Goal: Information Seeking & Learning: Find specific fact

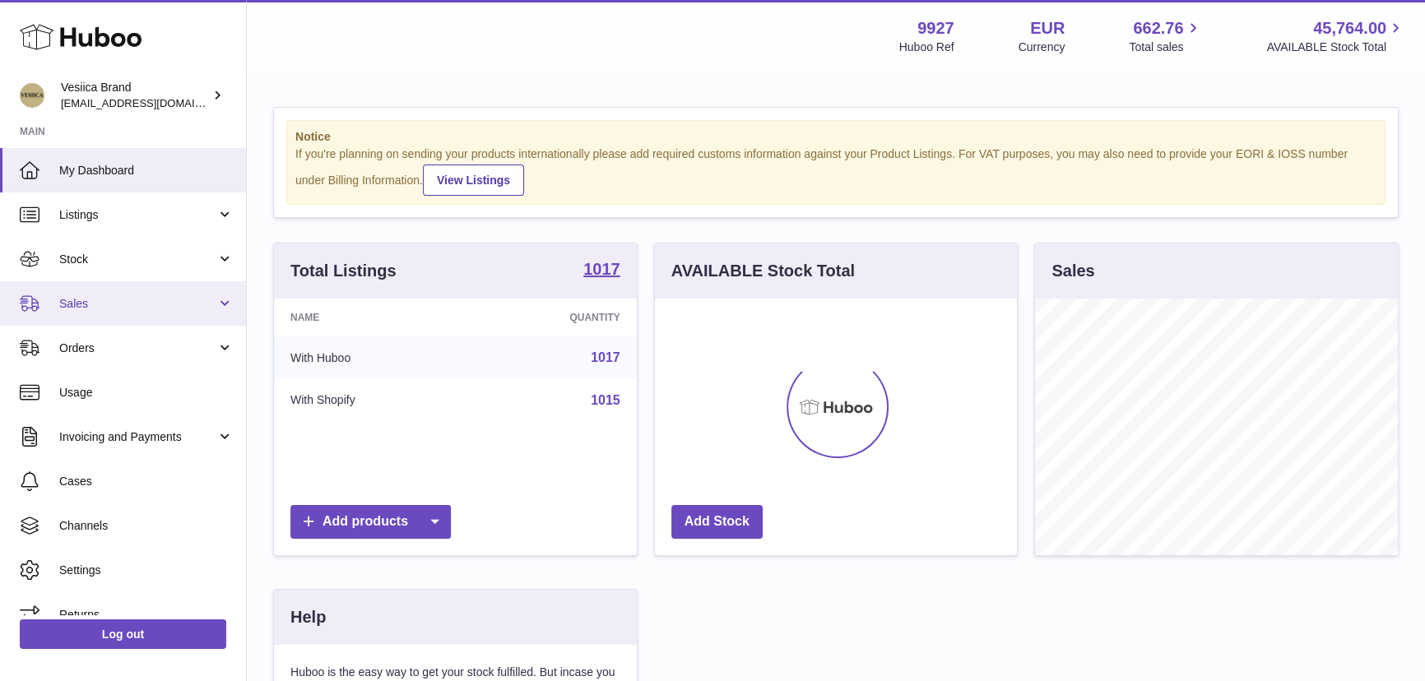
scroll to position [256, 366]
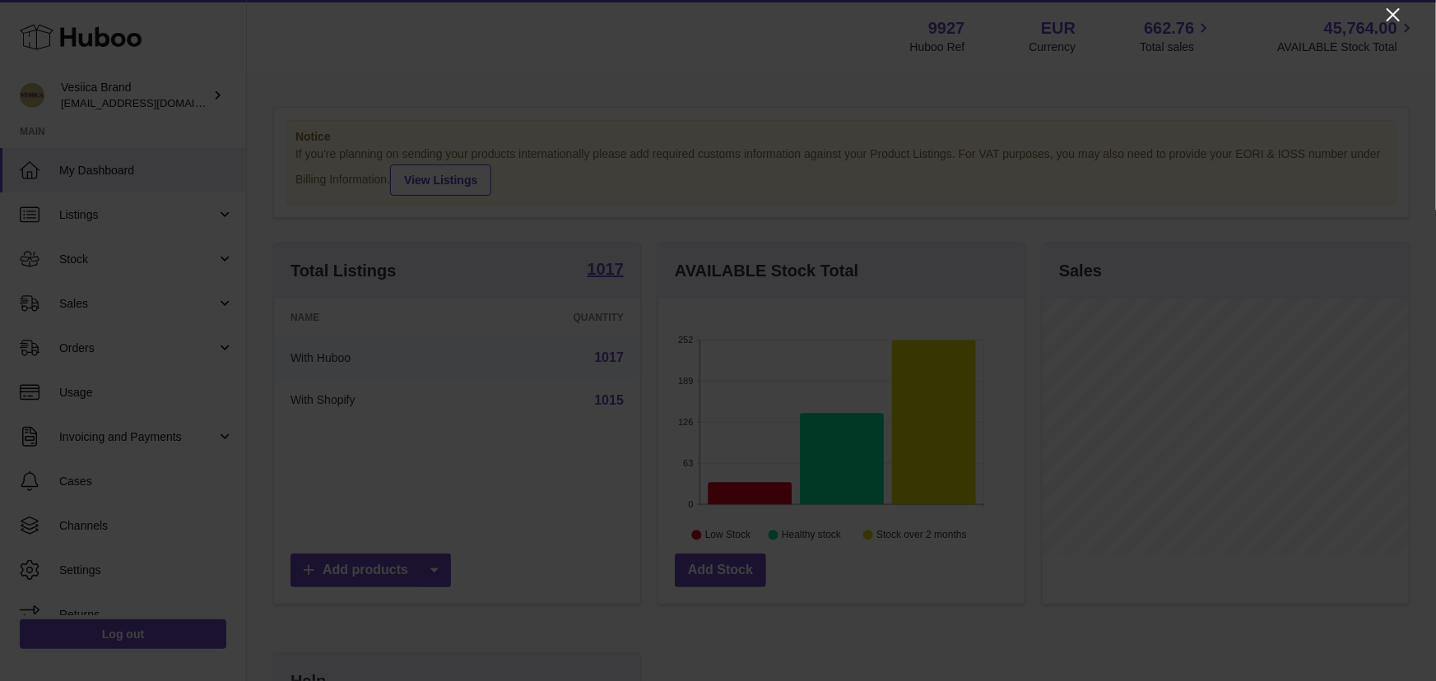
click at [1391, 8] on icon "Close" at bounding box center [1393, 15] width 20 height 20
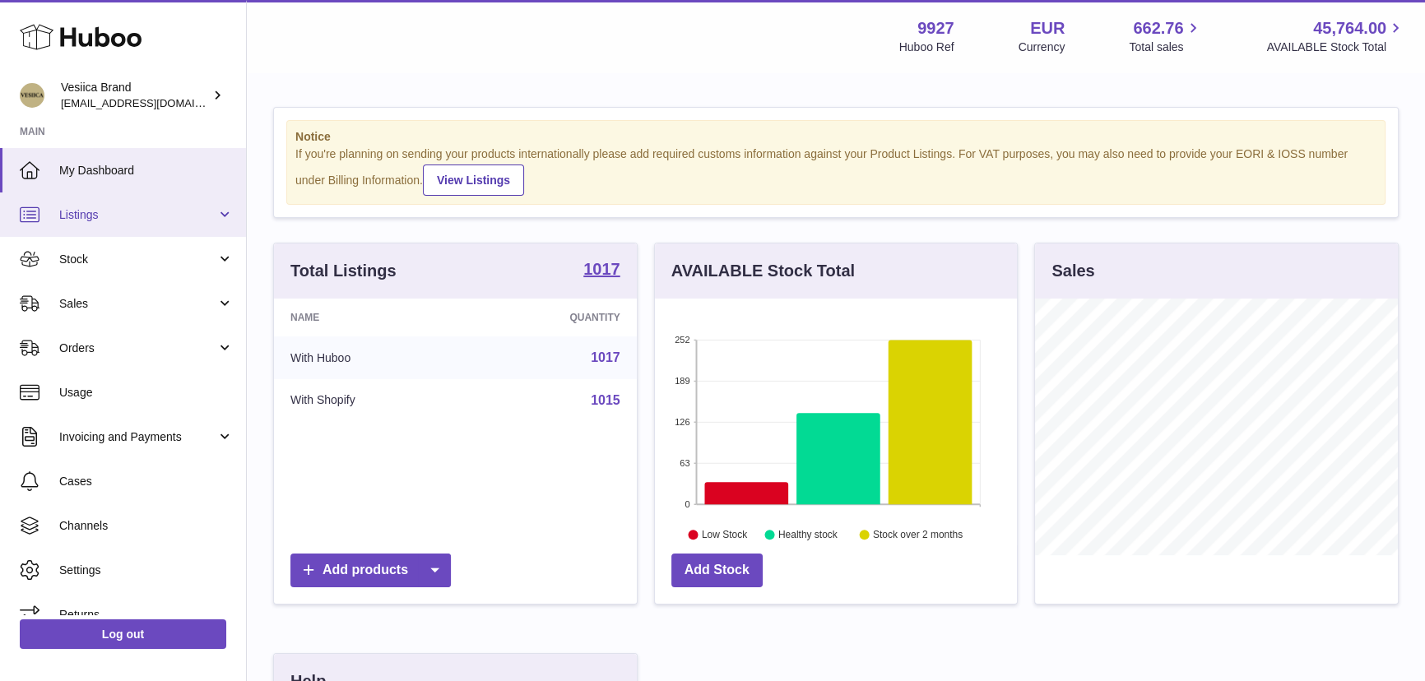
click at [133, 205] on link "Listings" at bounding box center [123, 215] width 246 height 44
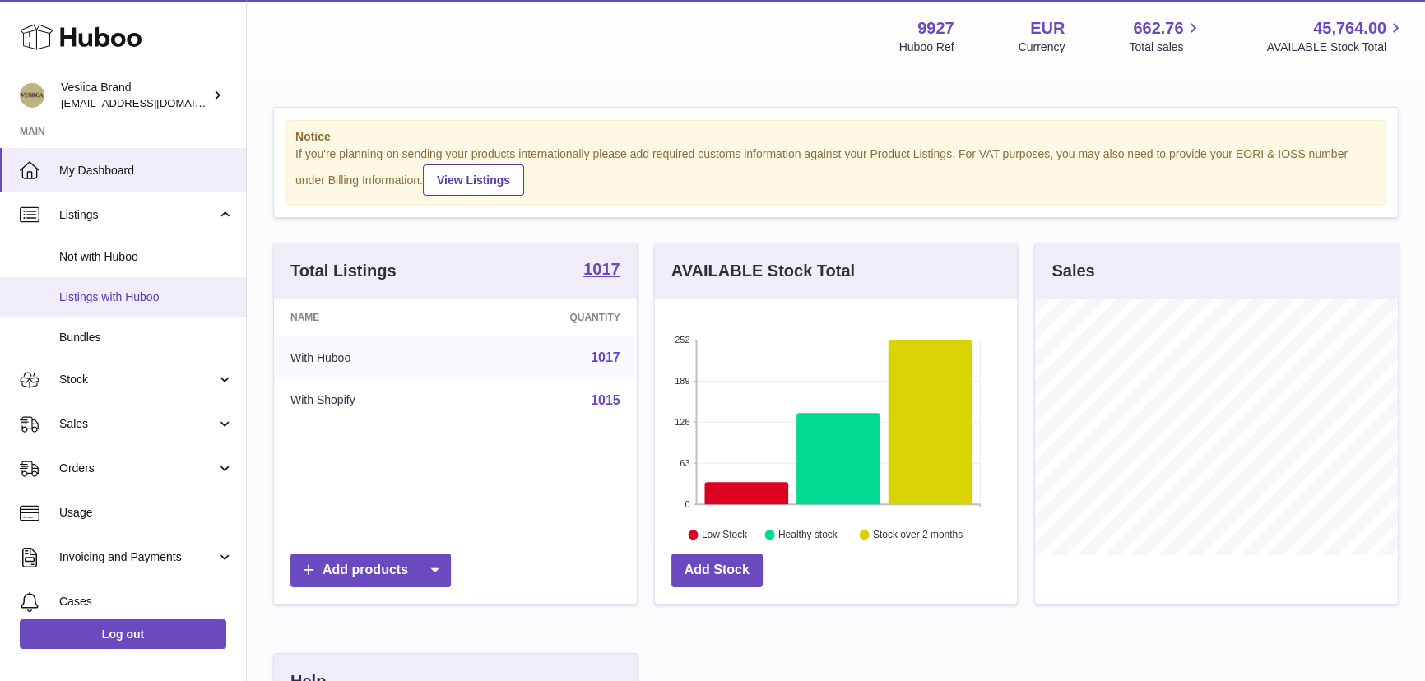
click at [140, 295] on span "Listings with Huboo" at bounding box center [146, 298] width 174 height 16
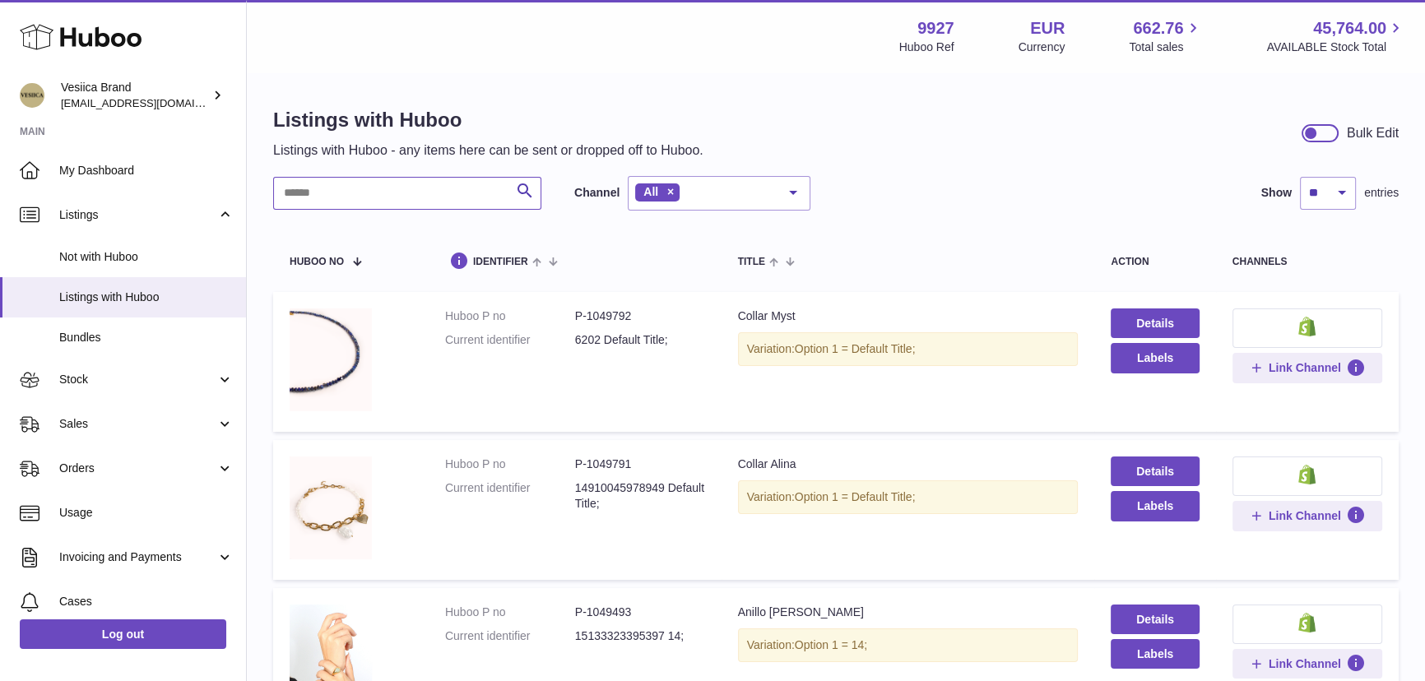
click at [391, 197] on input "text" at bounding box center [407, 193] width 268 height 33
click at [388, 197] on input "text" at bounding box center [407, 193] width 268 height 33
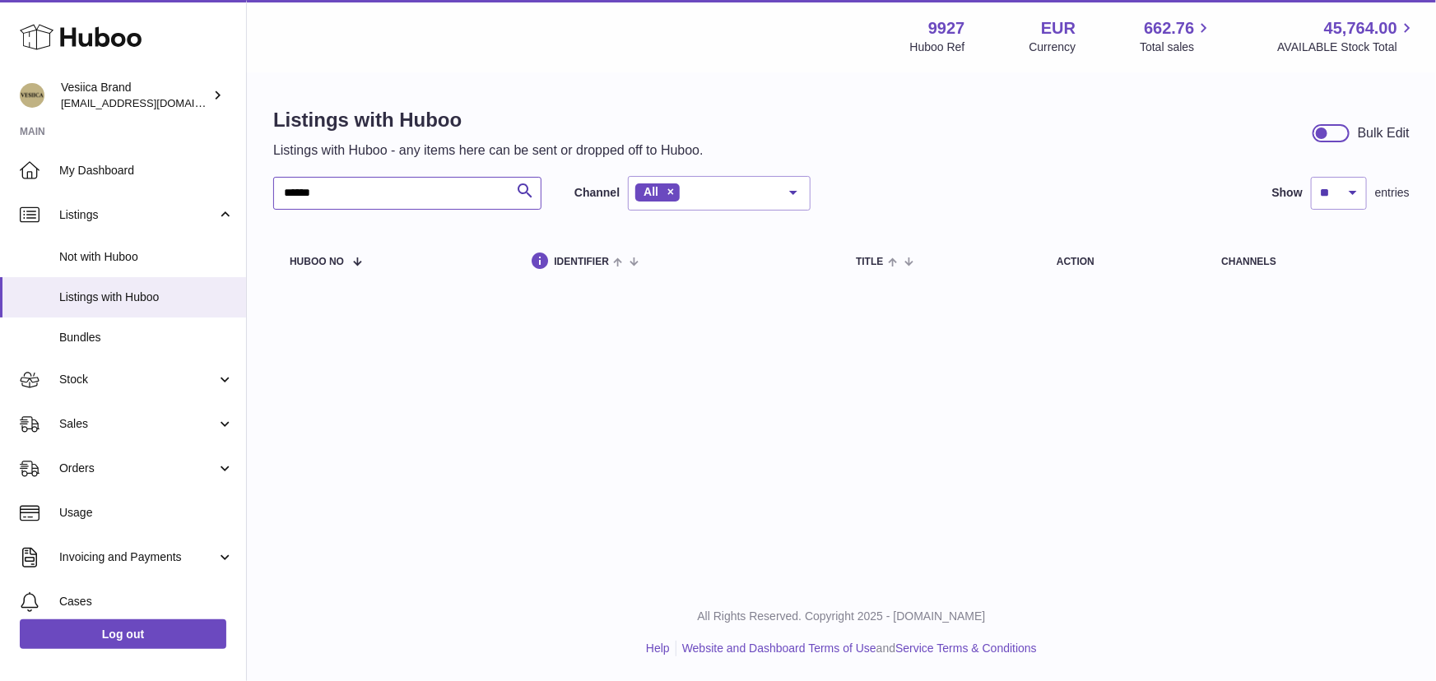
click at [381, 184] on input "******" at bounding box center [407, 193] width 268 height 33
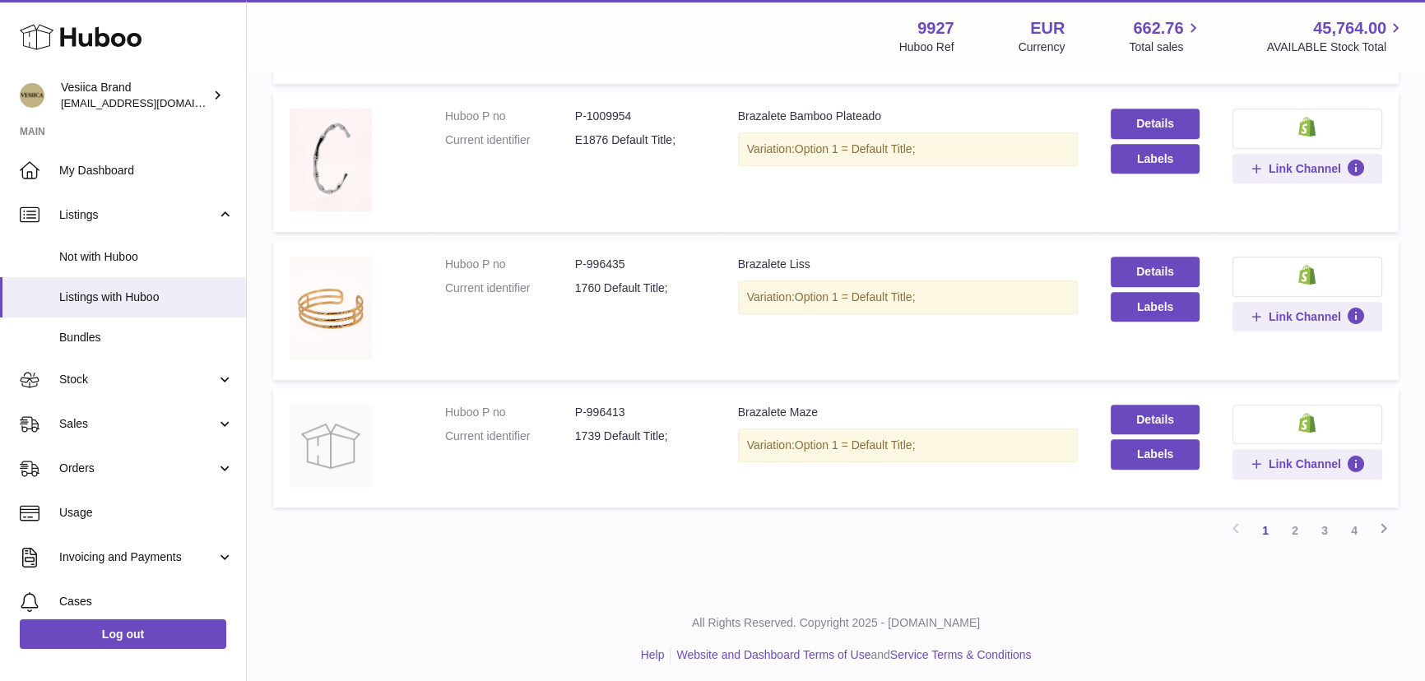
scroll to position [1244, 0]
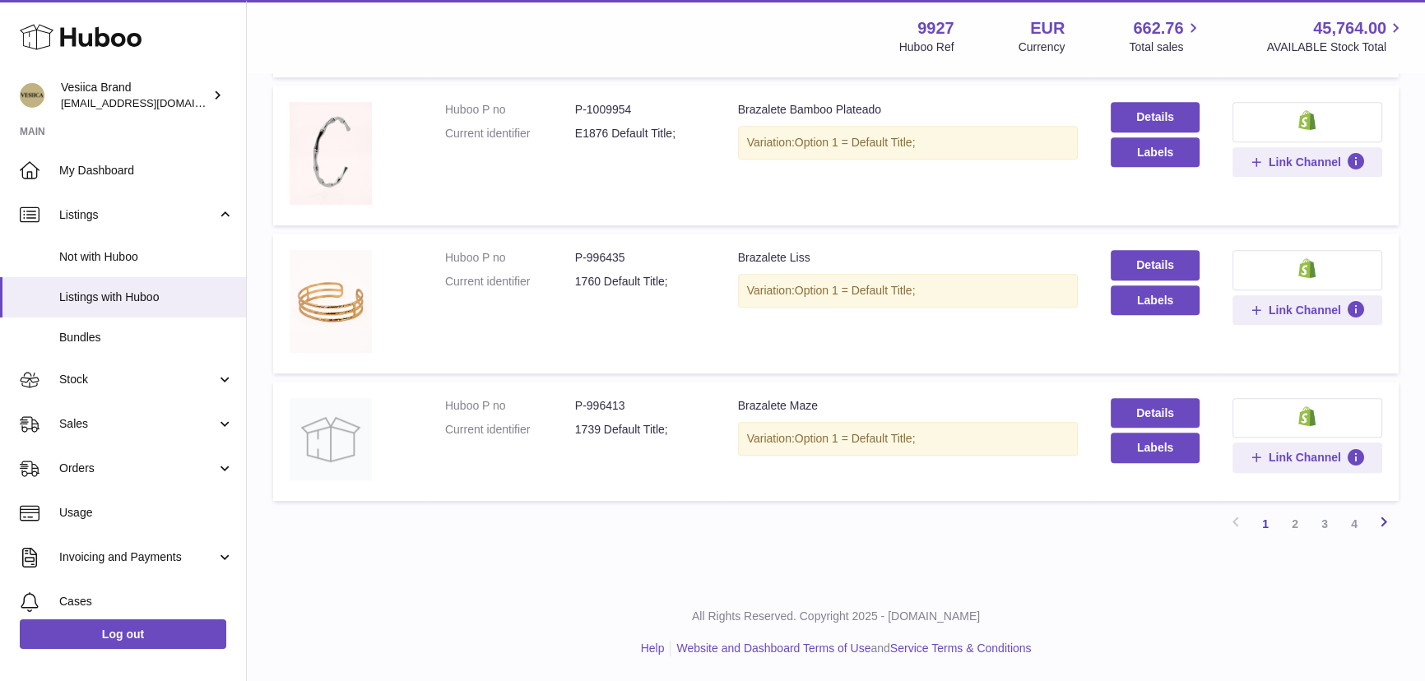
type input "*********"
click at [1380, 522] on icon at bounding box center [1384, 522] width 20 height 21
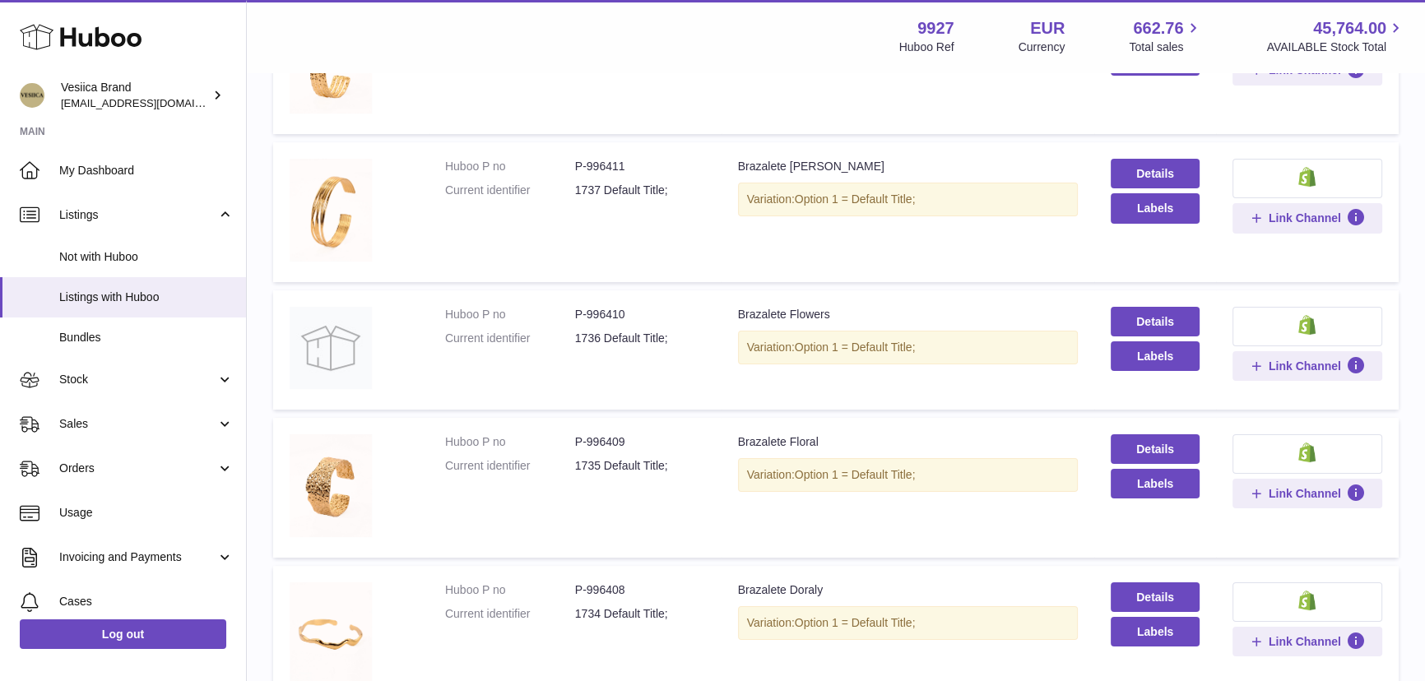
scroll to position [373, 0]
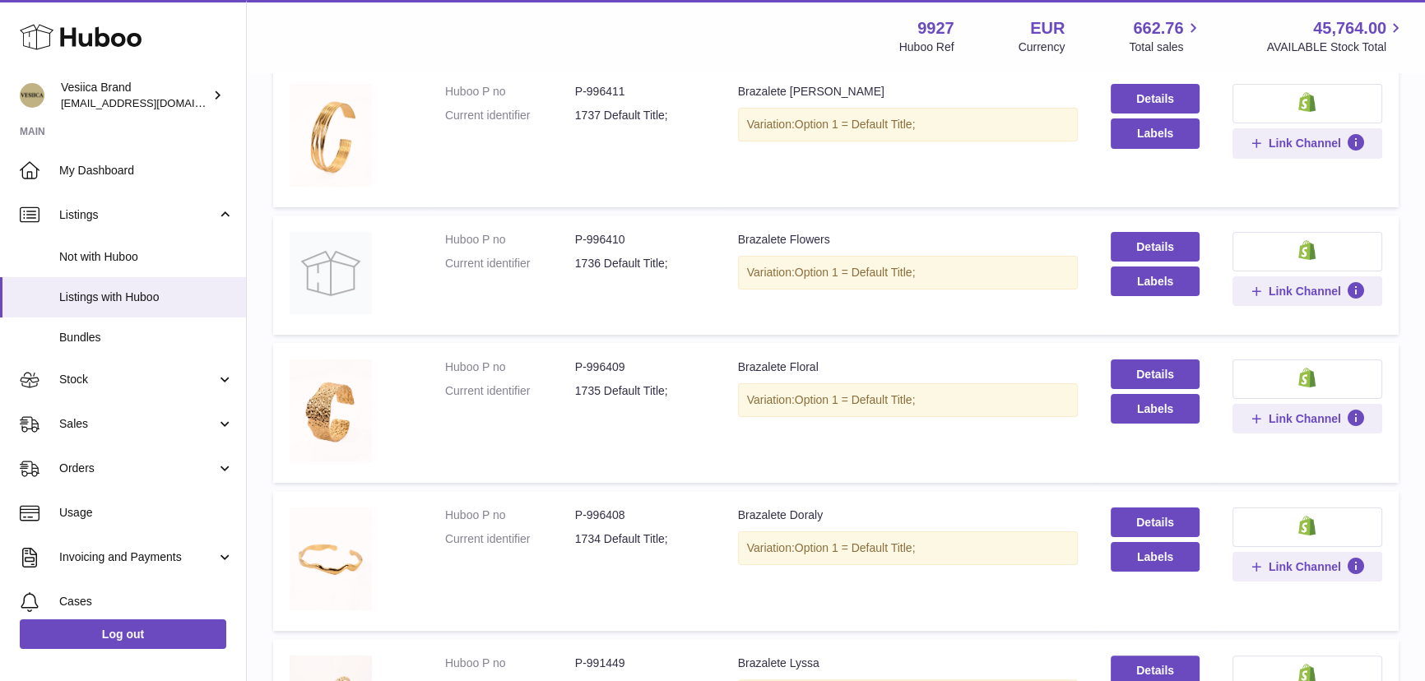
click at [617, 526] on dl "Huboo P no P-996408 Current identifier 1734 Default Title;" at bounding box center [575, 532] width 260 height 48
click at [626, 518] on dd "P-996408" at bounding box center [640, 516] width 130 height 16
click at [627, 518] on dd "P-996408" at bounding box center [640, 516] width 130 height 16
copy dl "P-996408"
